Goal: Task Accomplishment & Management: Complete application form

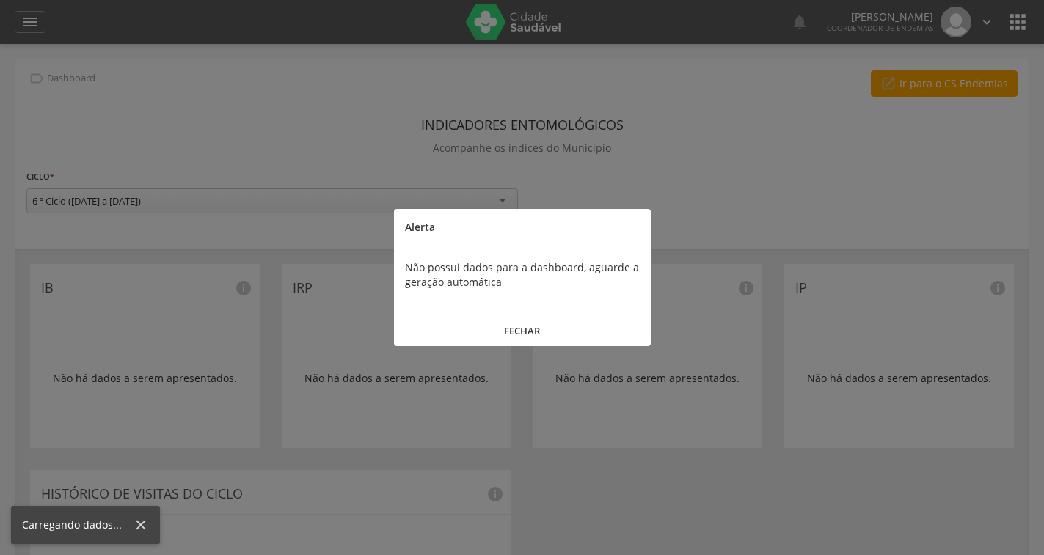
click at [36, 21] on div at bounding box center [522, 277] width 1044 height 555
click at [501, 332] on button "FECHAR" at bounding box center [522, 331] width 257 height 32
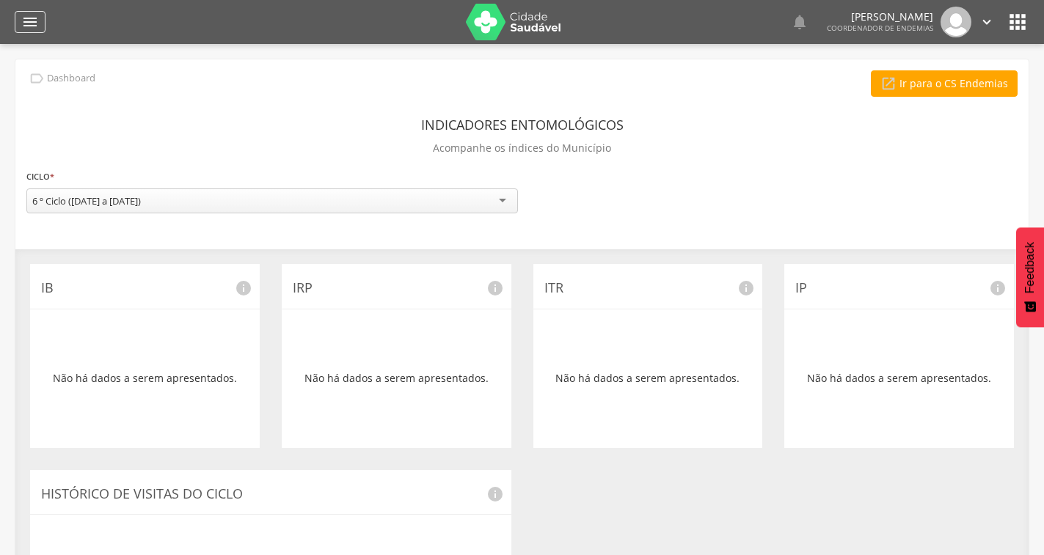
click at [32, 23] on icon "" at bounding box center [30, 22] width 18 height 18
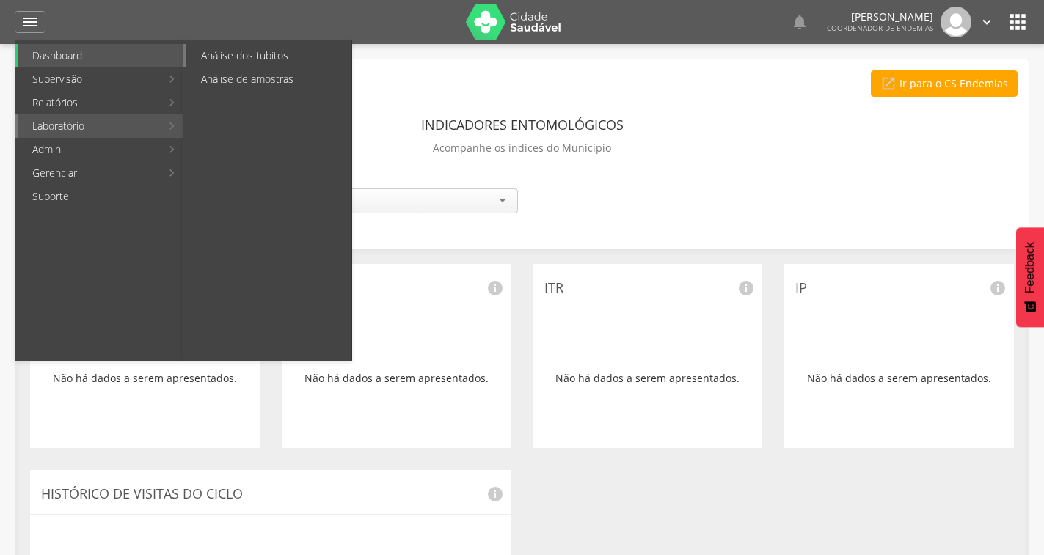
click at [232, 54] on link "Análise dos tubitos" at bounding box center [268, 55] width 165 height 23
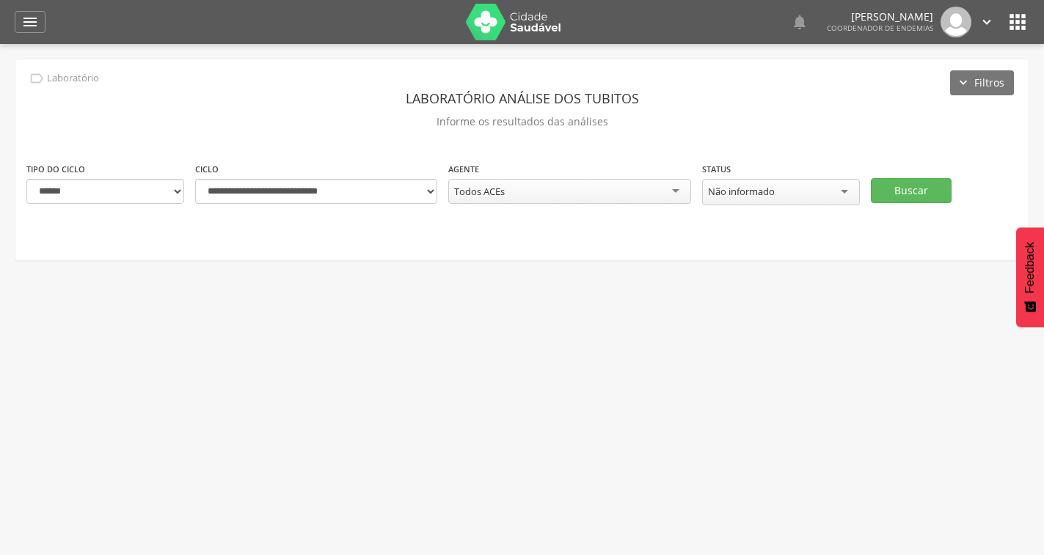
click at [596, 194] on div "Todos ACEs" at bounding box center [569, 191] width 242 height 25
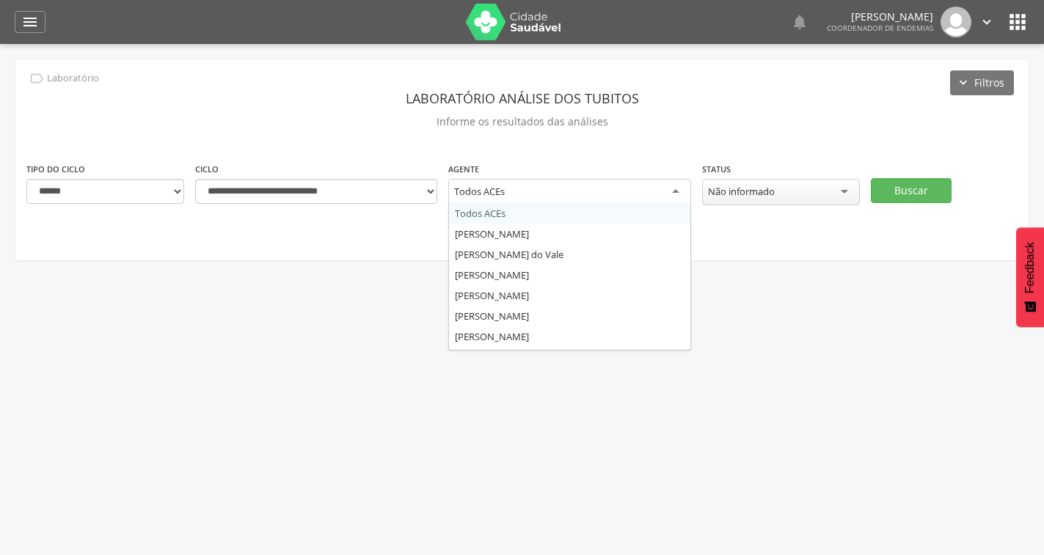
click at [631, 139] on div "**********" at bounding box center [521, 159] width 1013 height 201
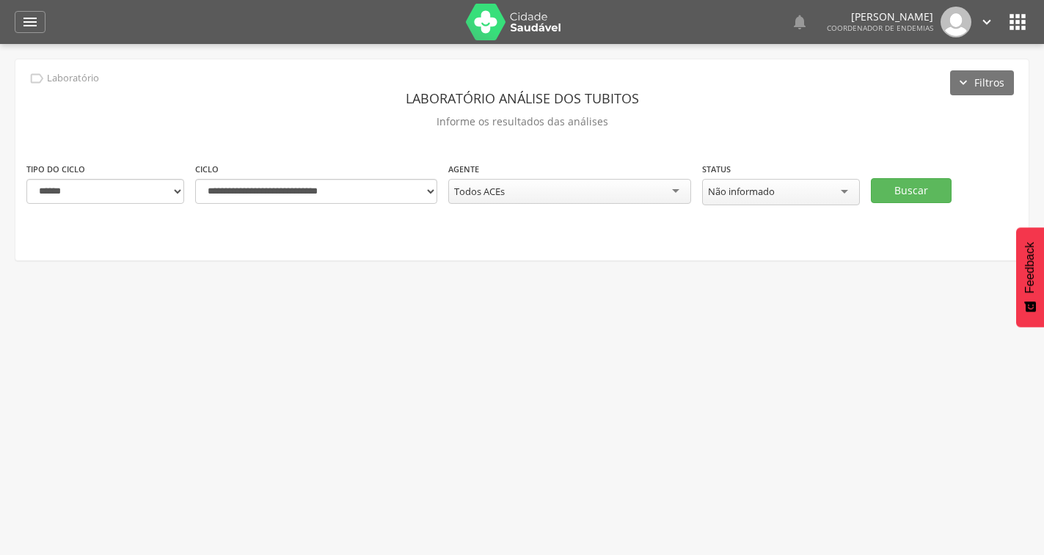
click at [758, 195] on div "Não informado" at bounding box center [741, 191] width 67 height 13
click at [759, 151] on div "**********" at bounding box center [521, 159] width 1013 height 201
click at [882, 194] on button "Buscar" at bounding box center [910, 189] width 81 height 25
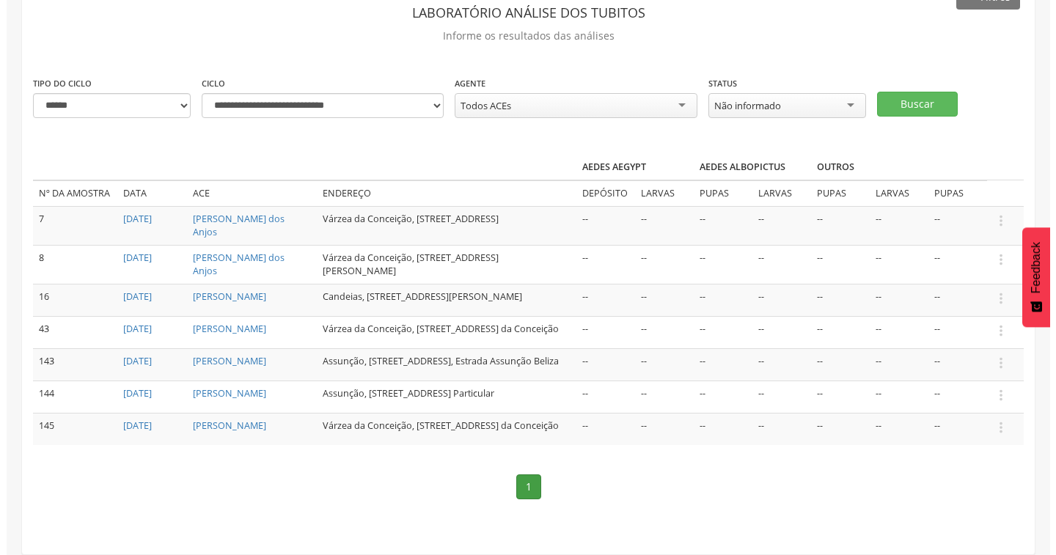
scroll to position [118, 0]
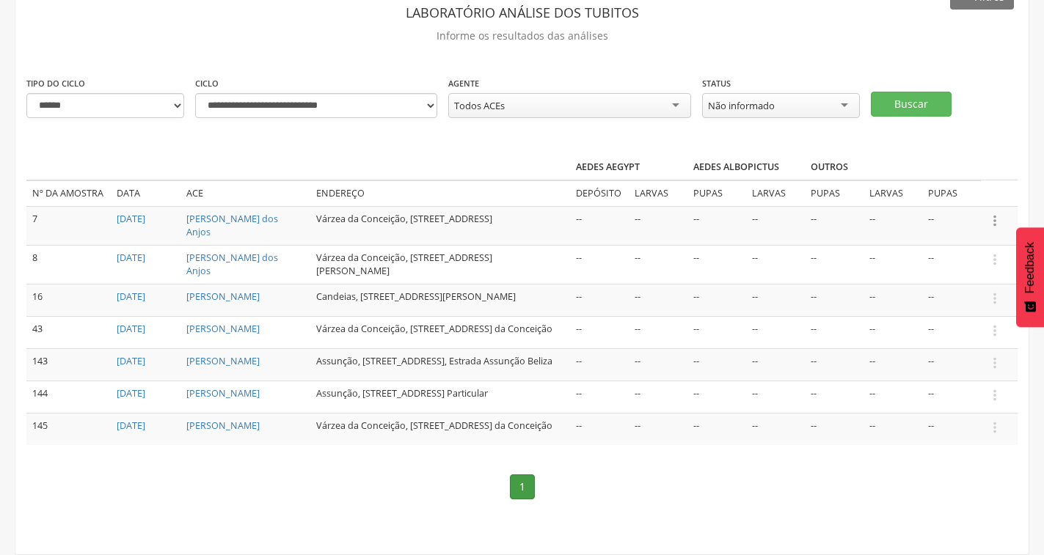
click at [1000, 213] on icon "" at bounding box center [994, 221] width 16 height 16
click at [964, 187] on link "Informar resultado" at bounding box center [944, 196] width 116 height 18
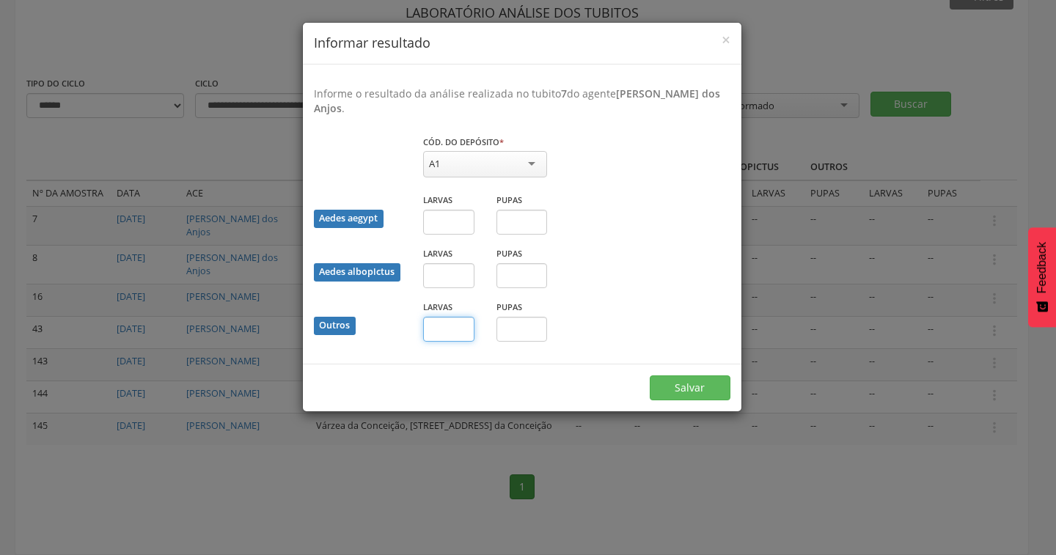
click at [459, 337] on input "text" at bounding box center [448, 329] width 51 height 25
type input "*"
click at [519, 331] on input "text" at bounding box center [521, 329] width 51 height 25
click at [717, 387] on button "Salvar" at bounding box center [690, 387] width 81 height 25
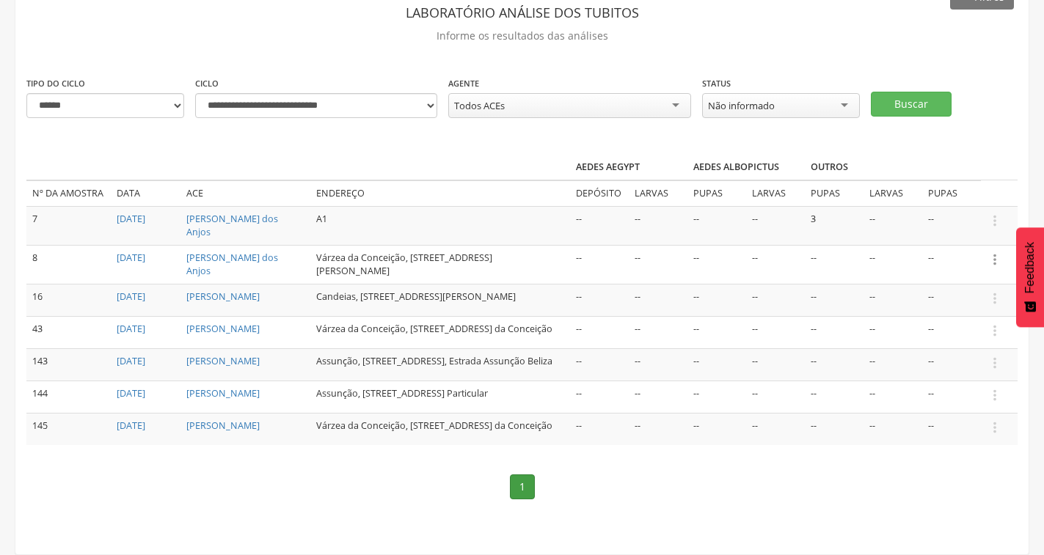
click at [996, 252] on icon "" at bounding box center [994, 260] width 16 height 16
click at [912, 226] on link "Informar resultado" at bounding box center [944, 235] width 116 height 18
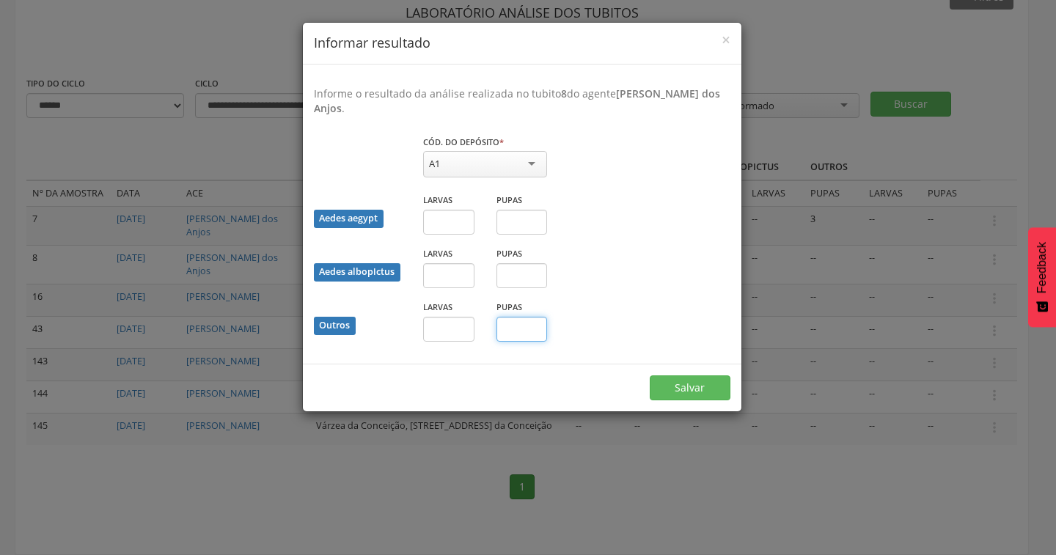
click at [519, 332] on input "text" at bounding box center [521, 329] width 51 height 25
type input "*"
click at [690, 393] on button "Salvar" at bounding box center [690, 387] width 81 height 25
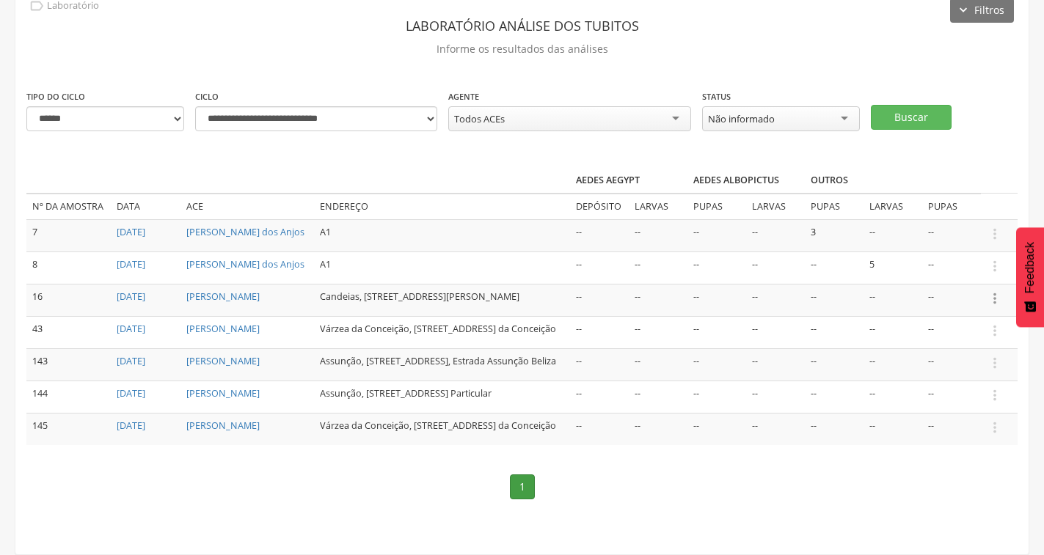
click at [992, 290] on icon "" at bounding box center [994, 298] width 16 height 16
click at [905, 265] on link "Informar resultado" at bounding box center [944, 274] width 116 height 18
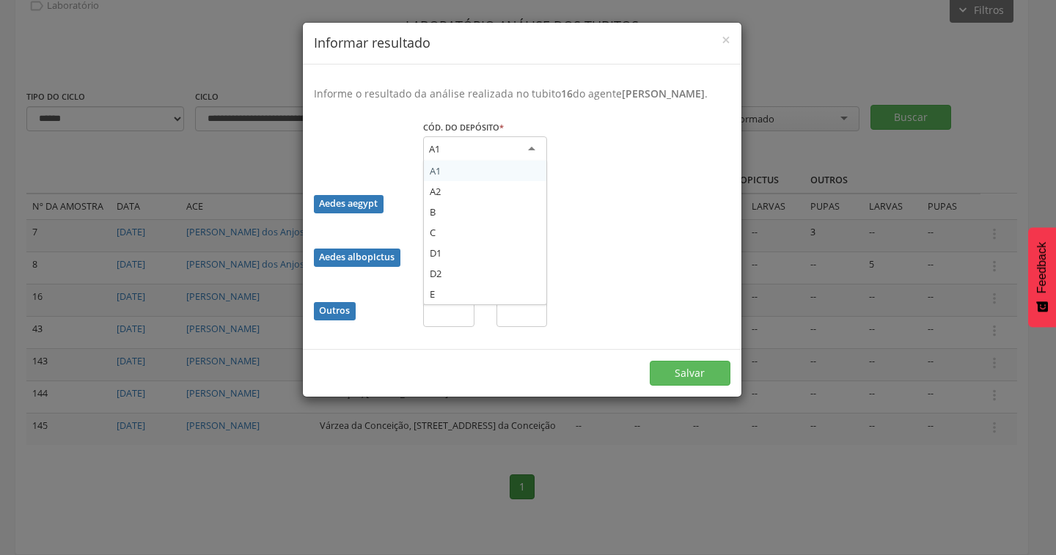
click at [500, 163] on div "A1" at bounding box center [485, 149] width 124 height 26
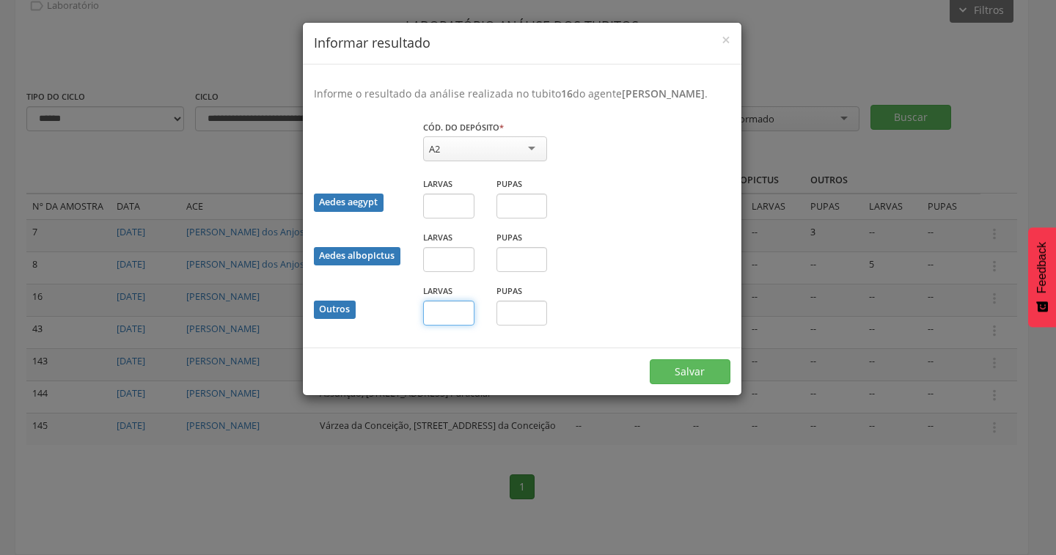
click at [457, 326] on input "text" at bounding box center [448, 313] width 51 height 25
type input "*"
click at [679, 384] on button "Salvar" at bounding box center [690, 371] width 81 height 25
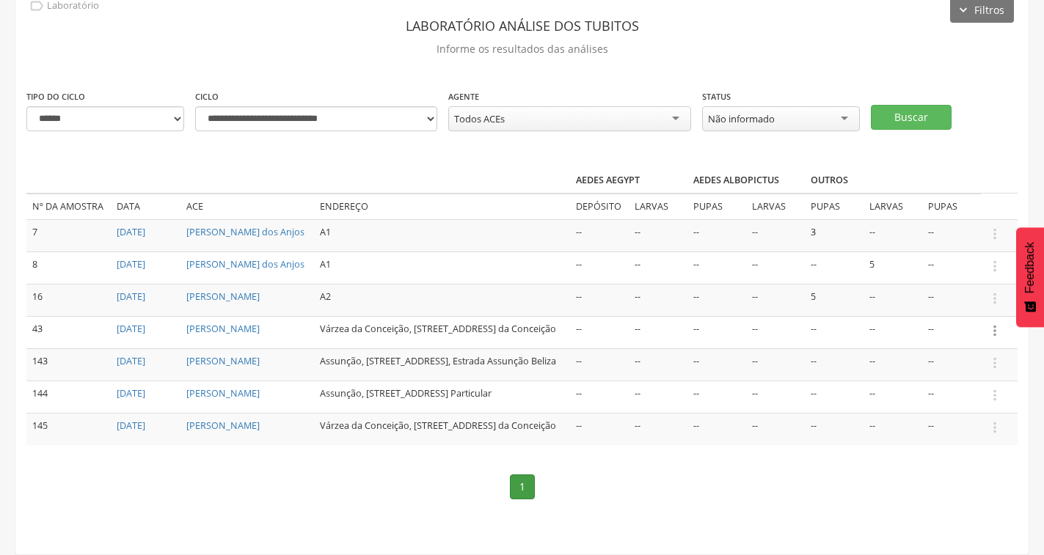
click at [996, 323] on icon "" at bounding box center [994, 331] width 16 height 16
click at [963, 297] on link "Informar resultado" at bounding box center [944, 306] width 116 height 18
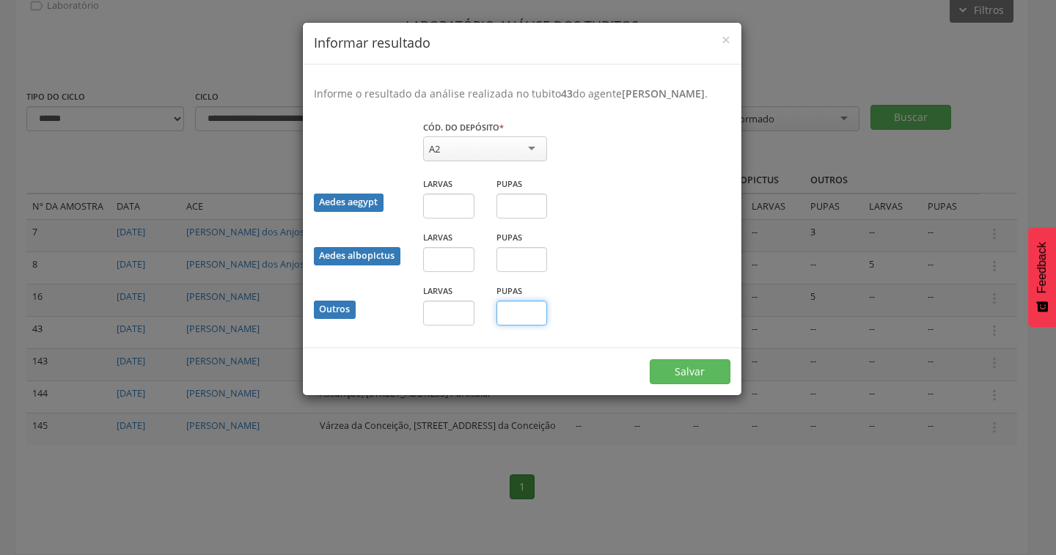
click at [524, 326] on input "text" at bounding box center [521, 313] width 51 height 25
type input "*"
click at [674, 384] on button "Salvar" at bounding box center [690, 371] width 81 height 25
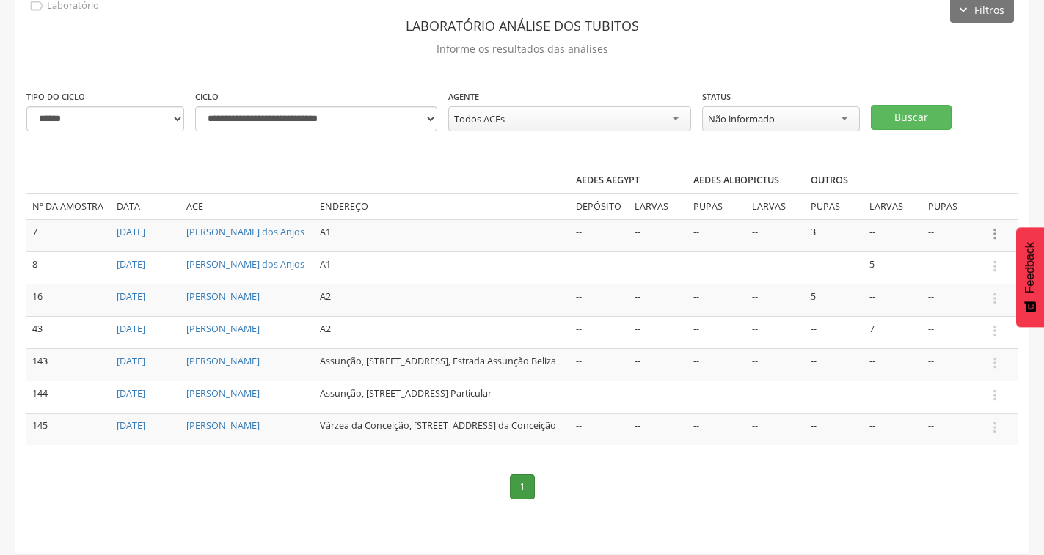
click at [992, 226] on icon "" at bounding box center [994, 234] width 16 height 16
click at [969, 200] on link "Informar resultado" at bounding box center [944, 209] width 116 height 18
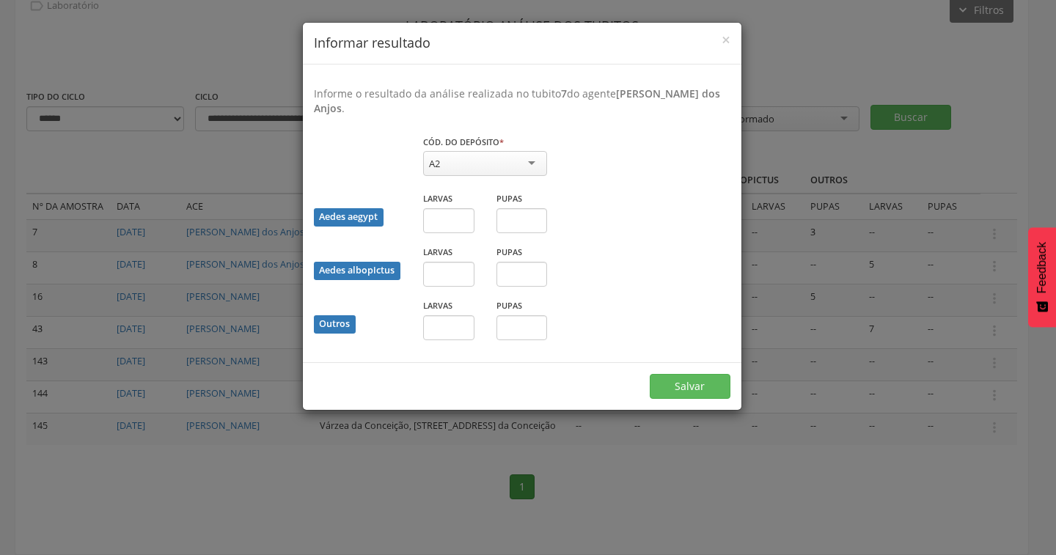
click at [477, 169] on div "A2" at bounding box center [485, 163] width 124 height 25
click at [513, 327] on input "text" at bounding box center [521, 327] width 51 height 25
type input "*"
click at [507, 169] on div "A1" at bounding box center [485, 163] width 124 height 25
click at [669, 384] on button "Salvar" at bounding box center [690, 386] width 81 height 25
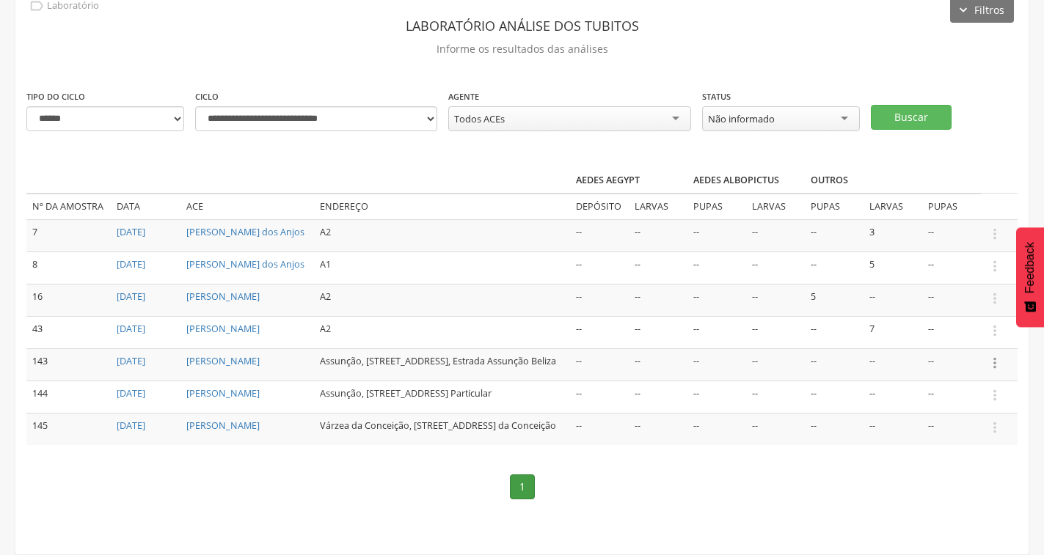
click at [999, 348] on td " Informar resultado" at bounding box center [998, 364] width 37 height 32
click at [992, 355] on icon "" at bounding box center [994, 363] width 16 height 16
click at [973, 329] on link "Informar resultado" at bounding box center [944, 338] width 116 height 18
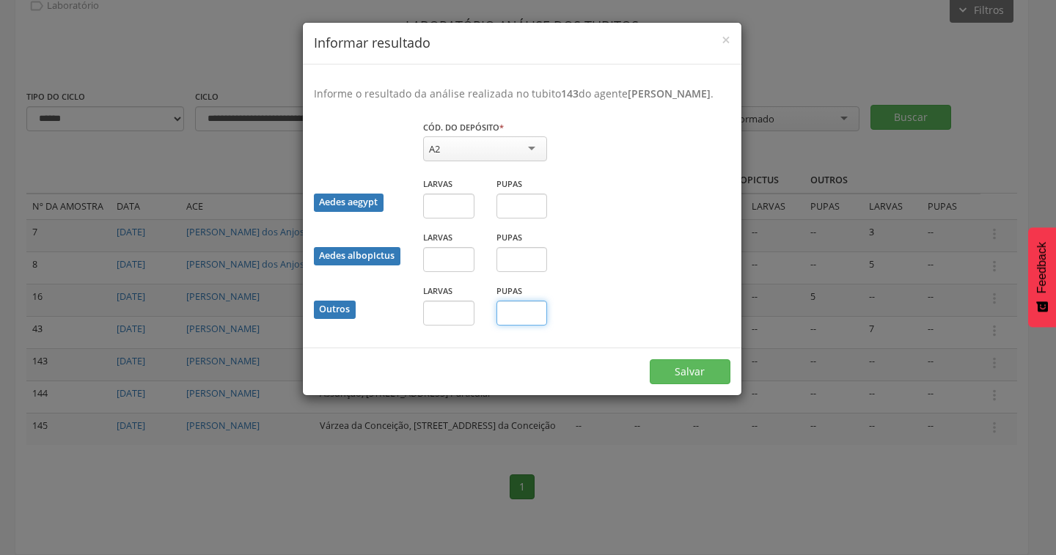
click at [508, 319] on input "text" at bounding box center [521, 313] width 51 height 25
type input "*"
click at [662, 384] on button "Salvar" at bounding box center [690, 371] width 81 height 25
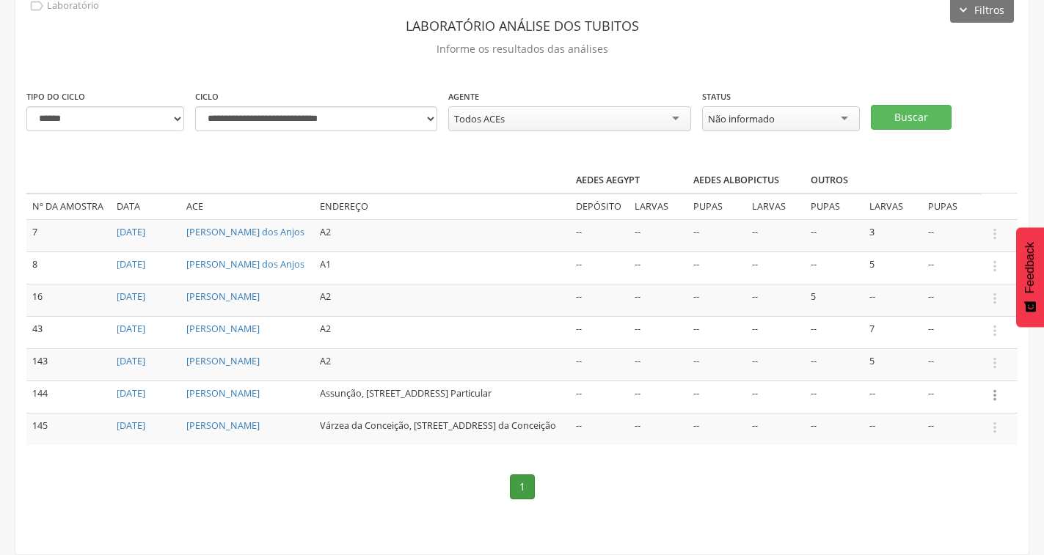
click at [997, 387] on icon "" at bounding box center [994, 395] width 16 height 16
click at [911, 362] on link "Informar resultado" at bounding box center [944, 371] width 116 height 18
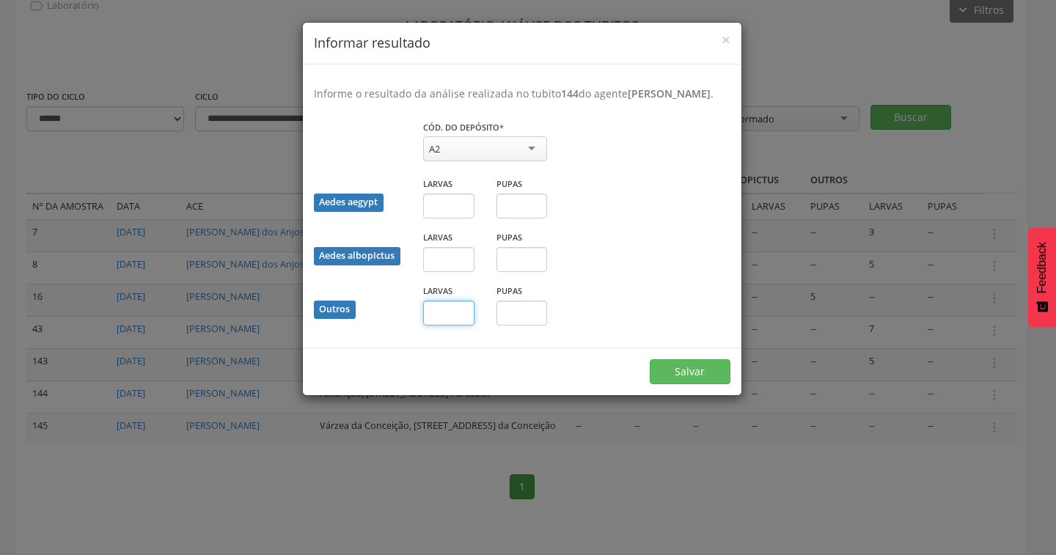
click at [455, 326] on input "text" at bounding box center [448, 313] width 51 height 25
type input "*"
click at [528, 320] on input "text" at bounding box center [521, 313] width 51 height 25
type input "*"
click at [692, 384] on button "Salvar" at bounding box center [690, 371] width 81 height 25
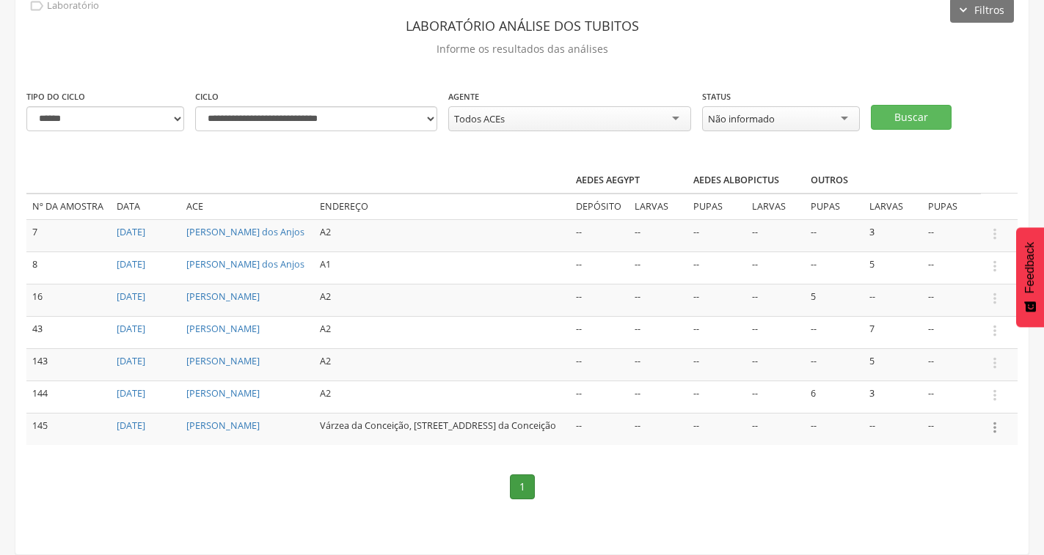
click at [996, 423] on icon "" at bounding box center [994, 427] width 16 height 16
click at [911, 401] on link "Informar resultado" at bounding box center [944, 403] width 116 height 18
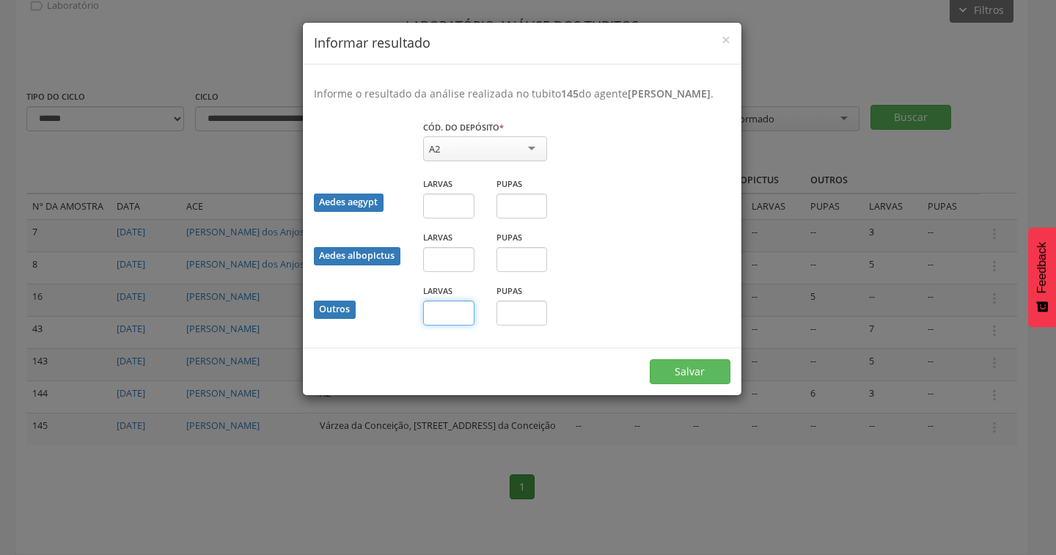
click at [452, 317] on input "text" at bounding box center [448, 313] width 51 height 25
type input "*"
click at [529, 326] on input "text" at bounding box center [521, 313] width 51 height 25
type input "*"
click at [683, 385] on div "Salvar" at bounding box center [522, 372] width 439 height 48
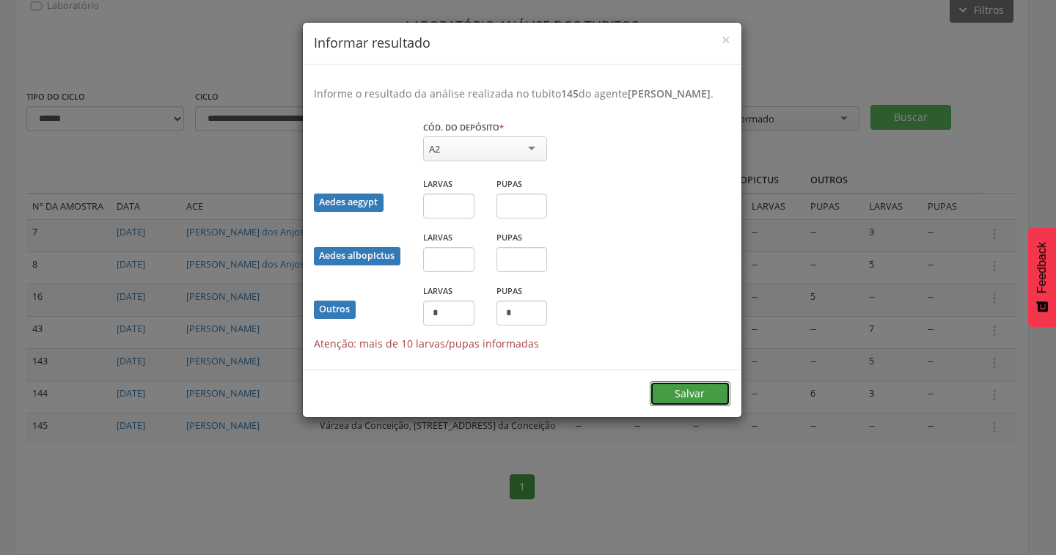
click at [684, 400] on button "Salvar" at bounding box center [690, 393] width 81 height 25
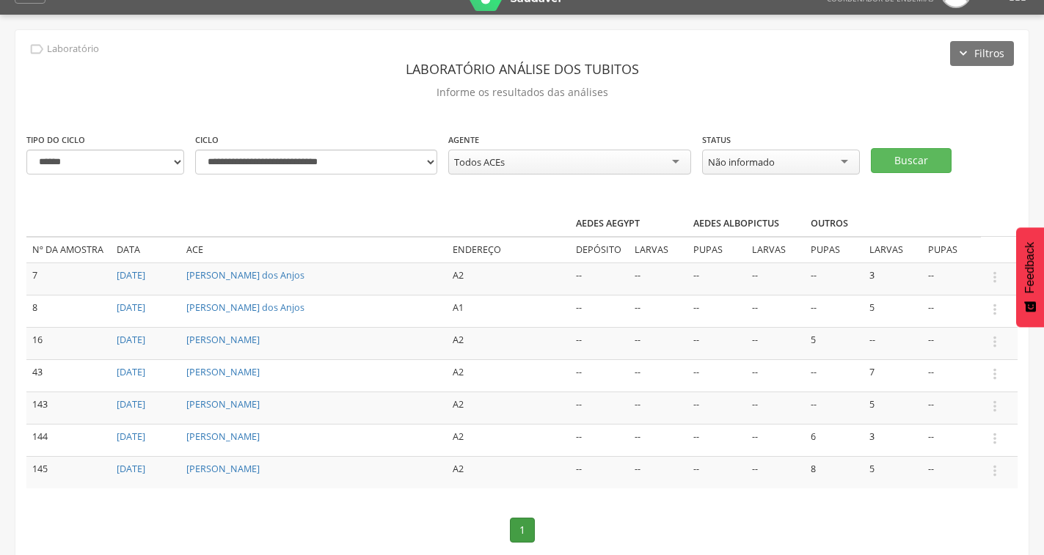
scroll to position [0, 0]
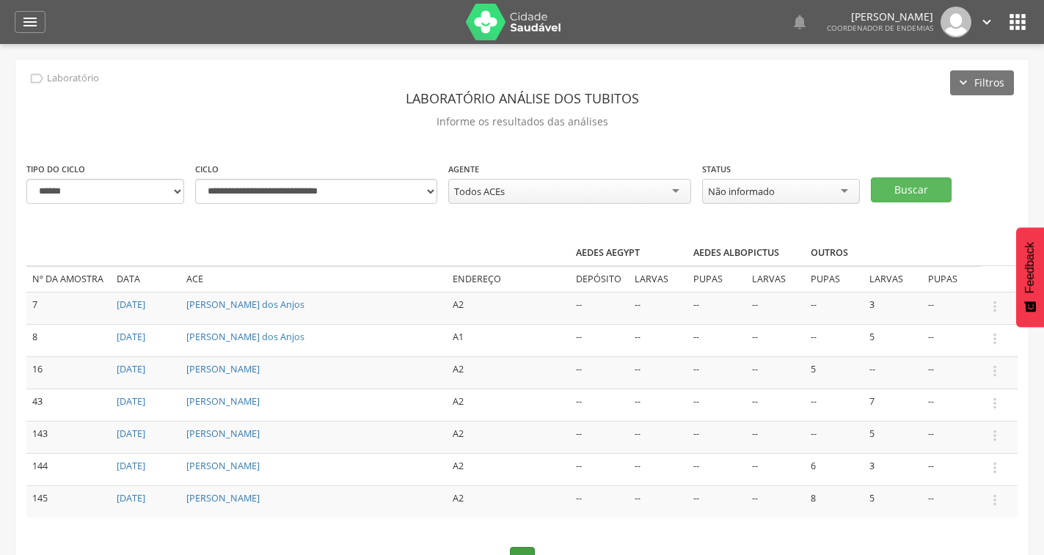
click at [749, 192] on div "Não informado" at bounding box center [741, 191] width 67 height 13
click at [886, 199] on button "Buscar" at bounding box center [910, 189] width 81 height 25
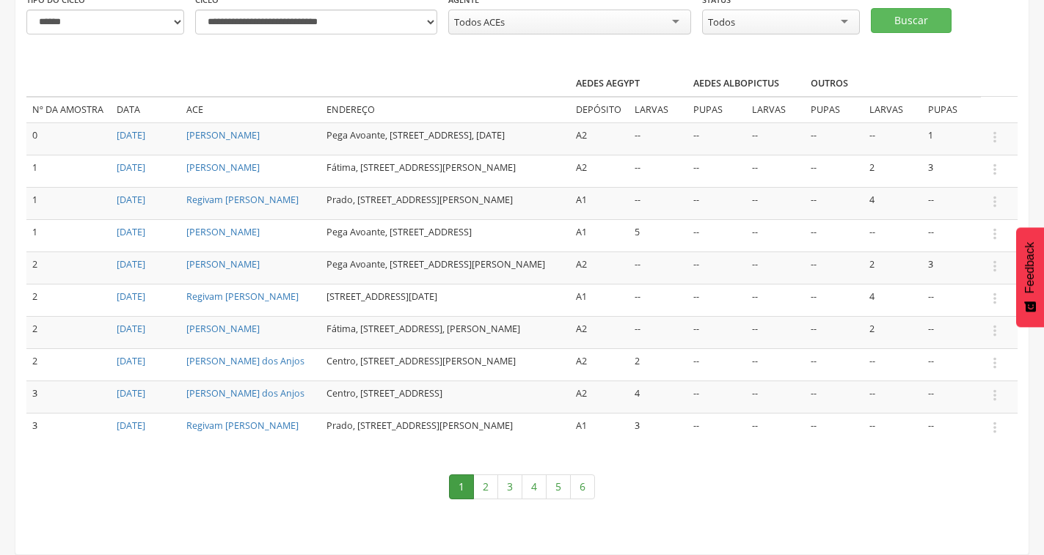
scroll to position [228, 0]
click at [584, 480] on link "6" at bounding box center [582, 486] width 25 height 25
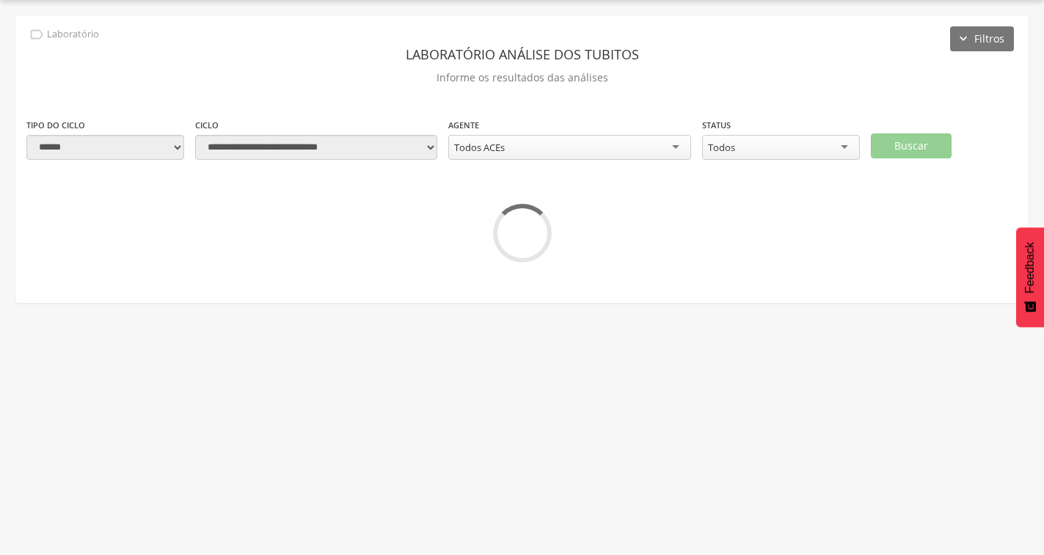
scroll to position [196, 0]
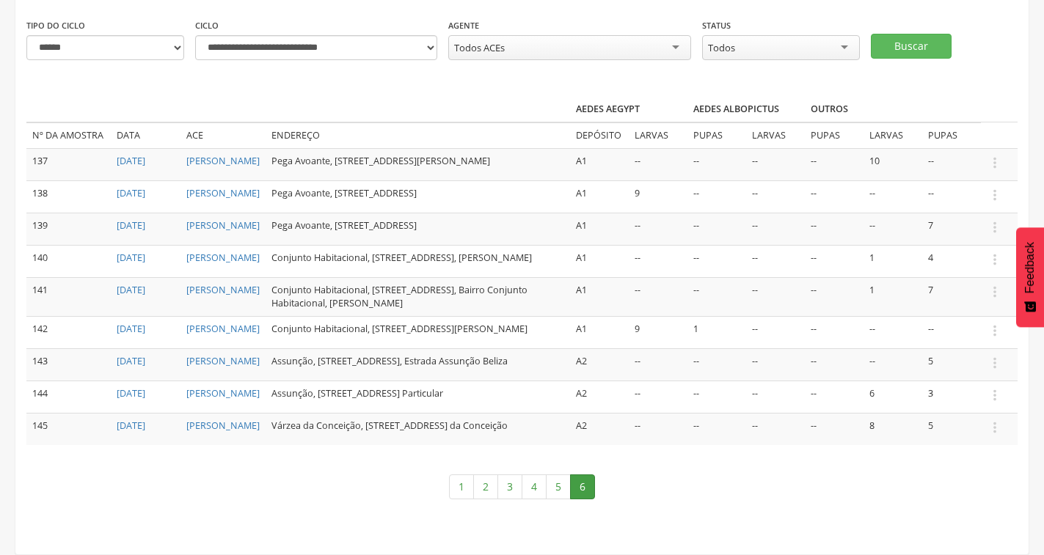
drag, startPoint x: 516, startPoint y: 482, endPoint x: 528, endPoint y: 469, distance: 17.1
click at [516, 483] on link "3" at bounding box center [509, 486] width 25 height 25
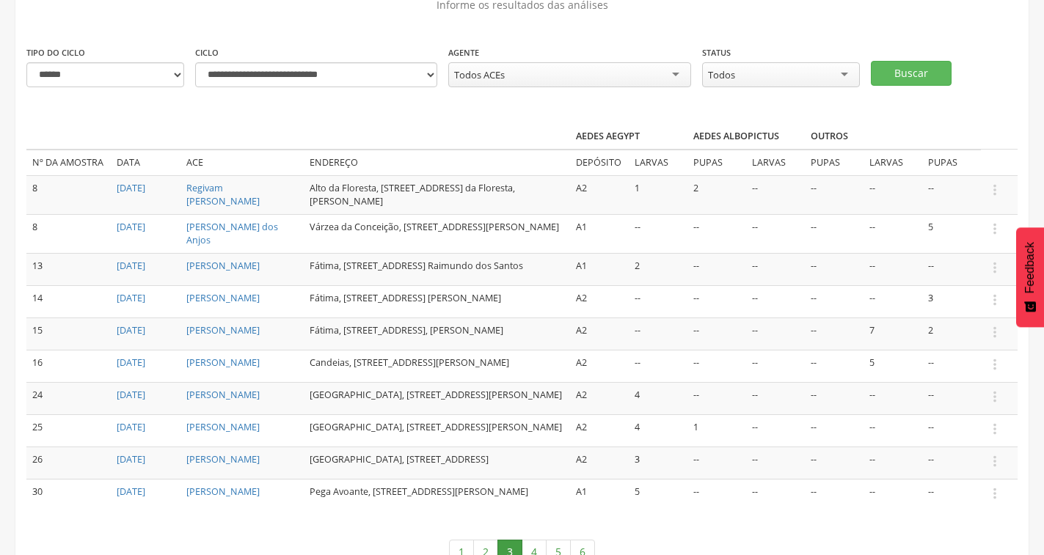
scroll to position [0, 0]
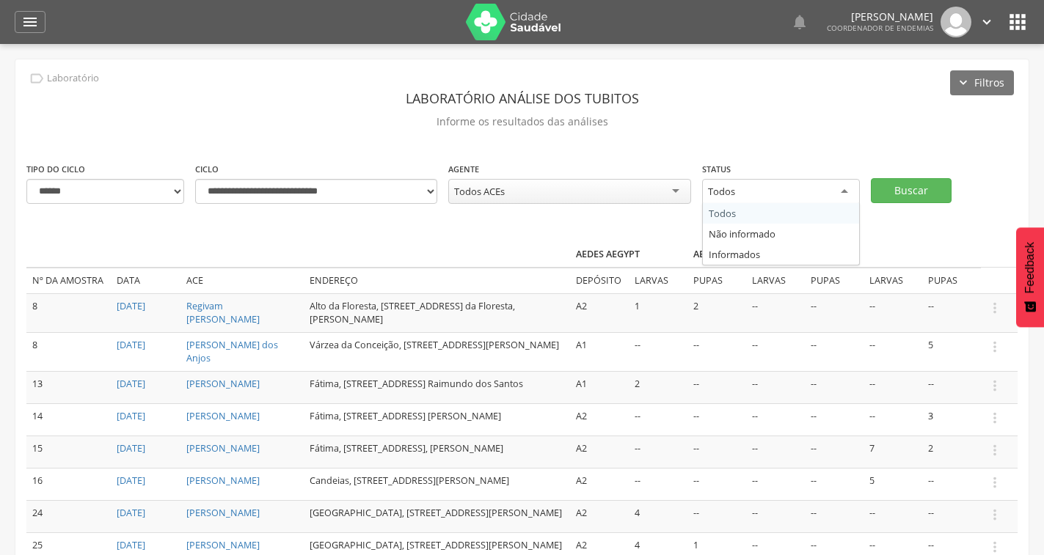
click at [778, 203] on div "Todos Todos Não informado Informados" at bounding box center [781, 194] width 158 height 30
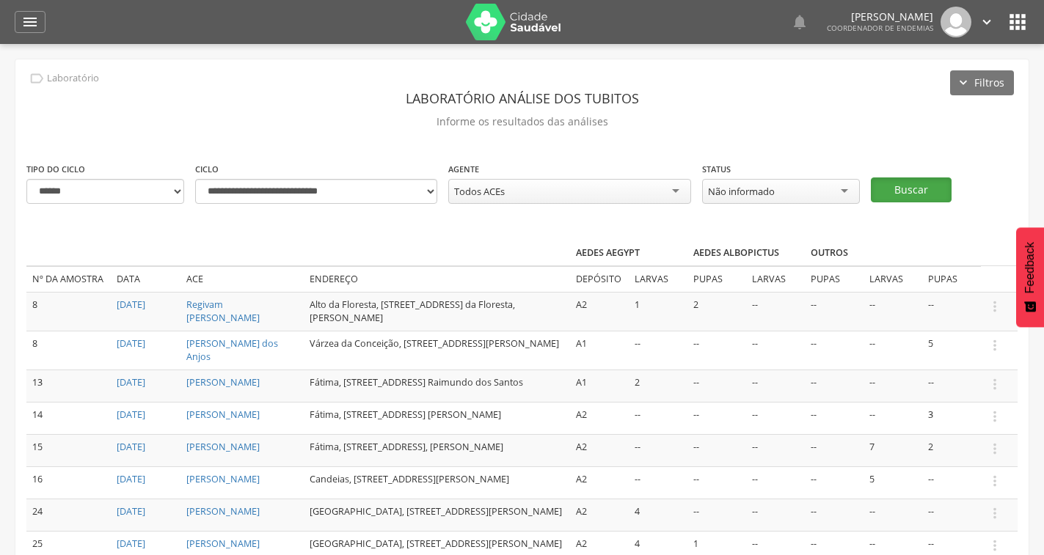
click at [908, 192] on button "Buscar" at bounding box center [910, 189] width 81 height 25
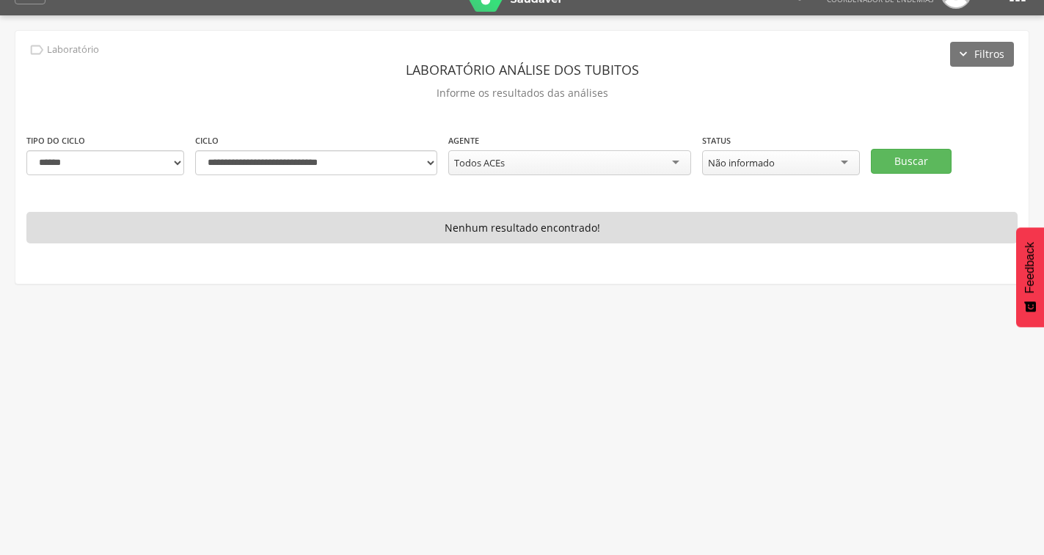
scroll to position [44, 0]
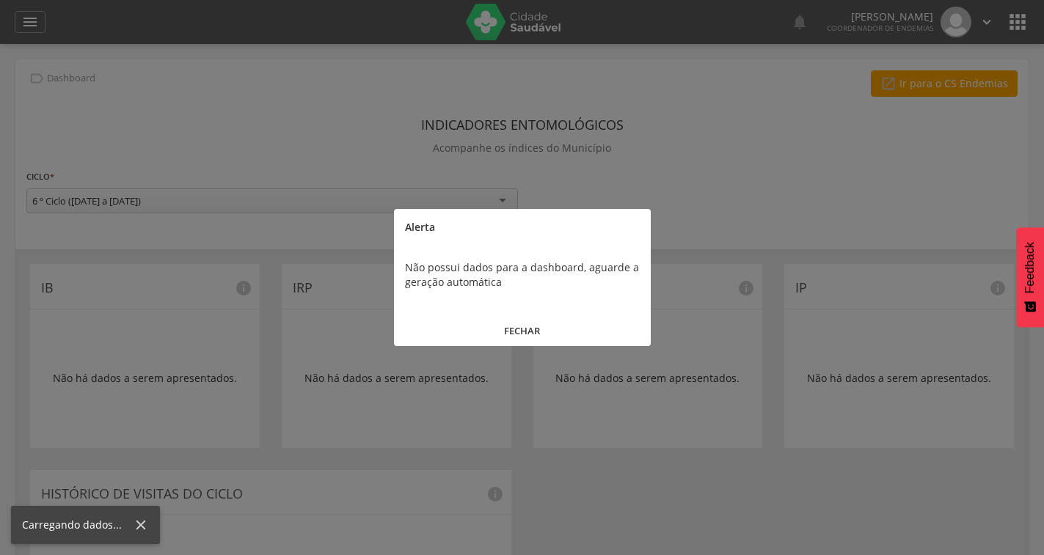
click at [543, 323] on button "FECHAR" at bounding box center [522, 331] width 257 height 32
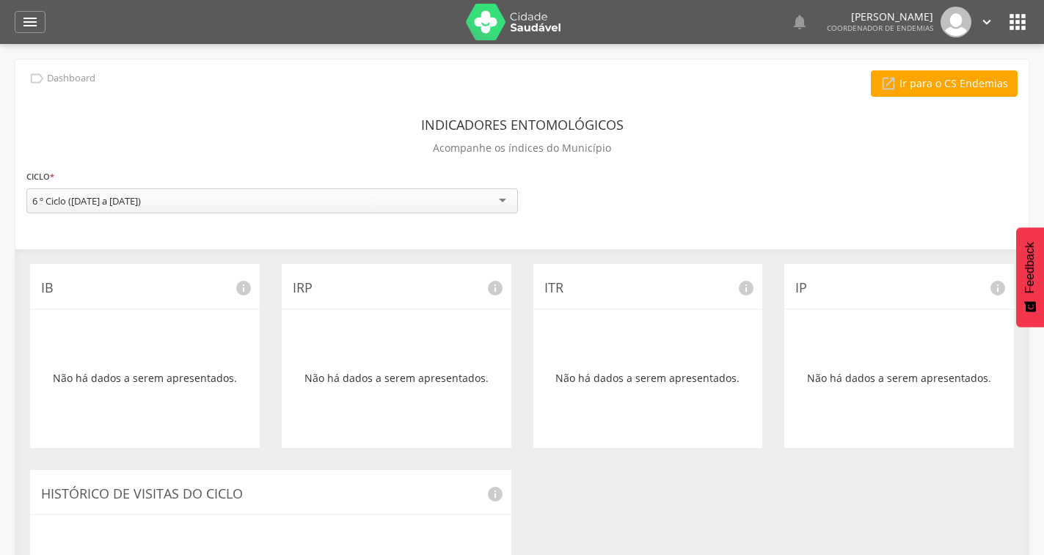
click at [221, 206] on div "6 º Ciclo ([DATE] a [DATE])" at bounding box center [271, 200] width 491 height 25
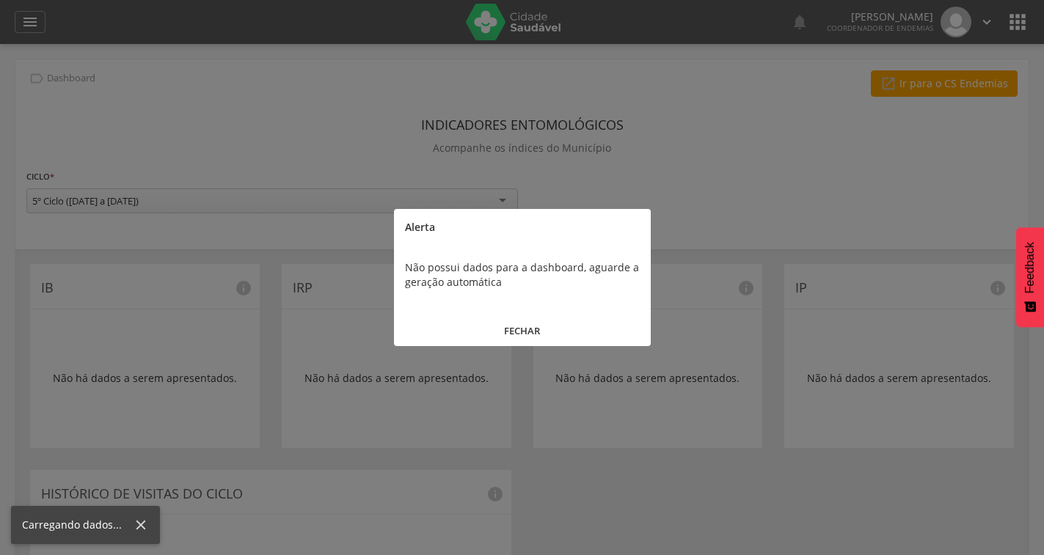
click at [527, 318] on button "FECHAR" at bounding box center [522, 331] width 257 height 32
